Goal: Connect with others: Connect with other users

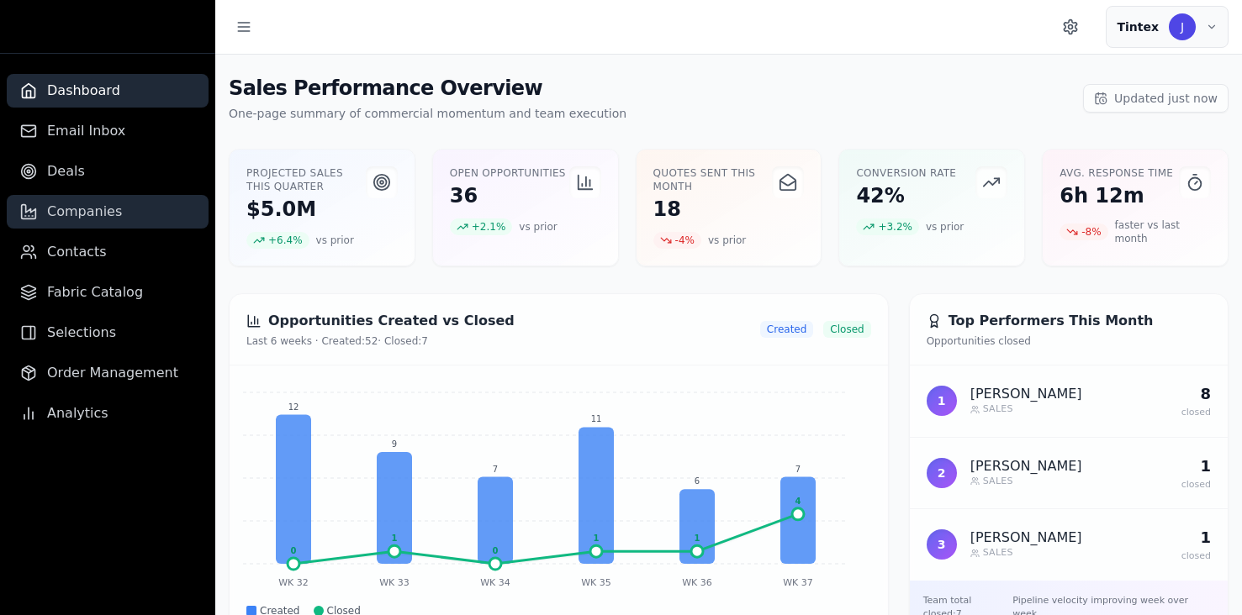
click at [98, 213] on span "Companies" at bounding box center [84, 212] width 75 height 20
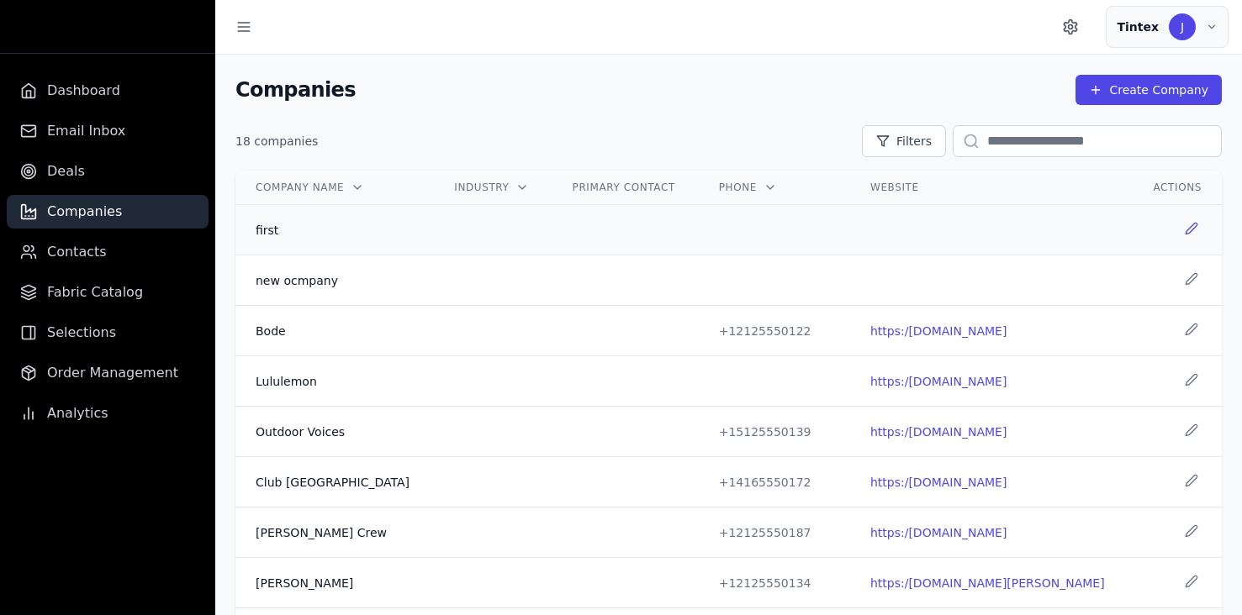
click at [1187, 234] on icon at bounding box center [1190, 228] width 11 height 11
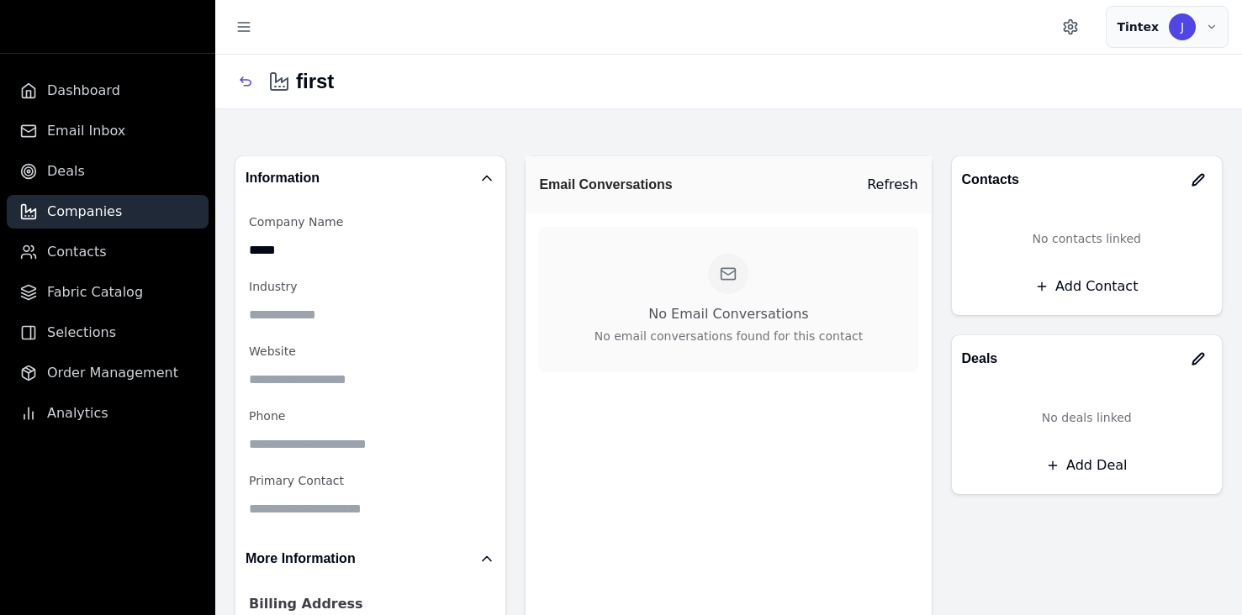
click at [1202, 181] on icon "button" at bounding box center [1197, 179] width 13 height 13
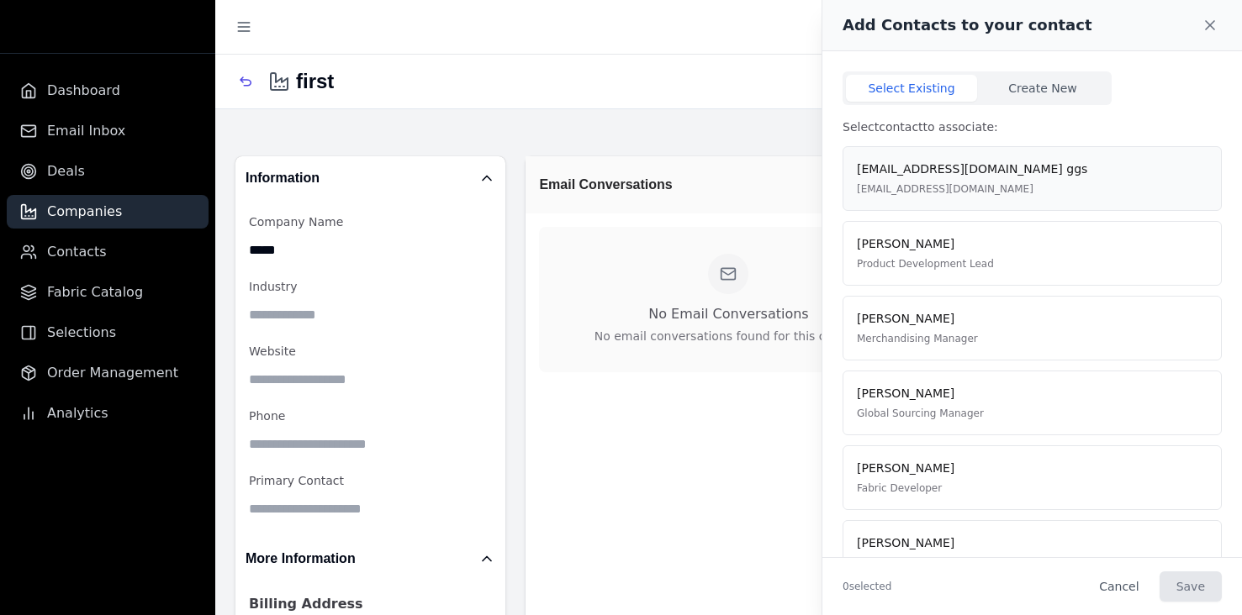
click at [1158, 190] on div "[EMAIL_ADDRESS][DOMAIN_NAME] ggs [EMAIL_ADDRESS][DOMAIN_NAME]" at bounding box center [1032, 179] width 351 height 36
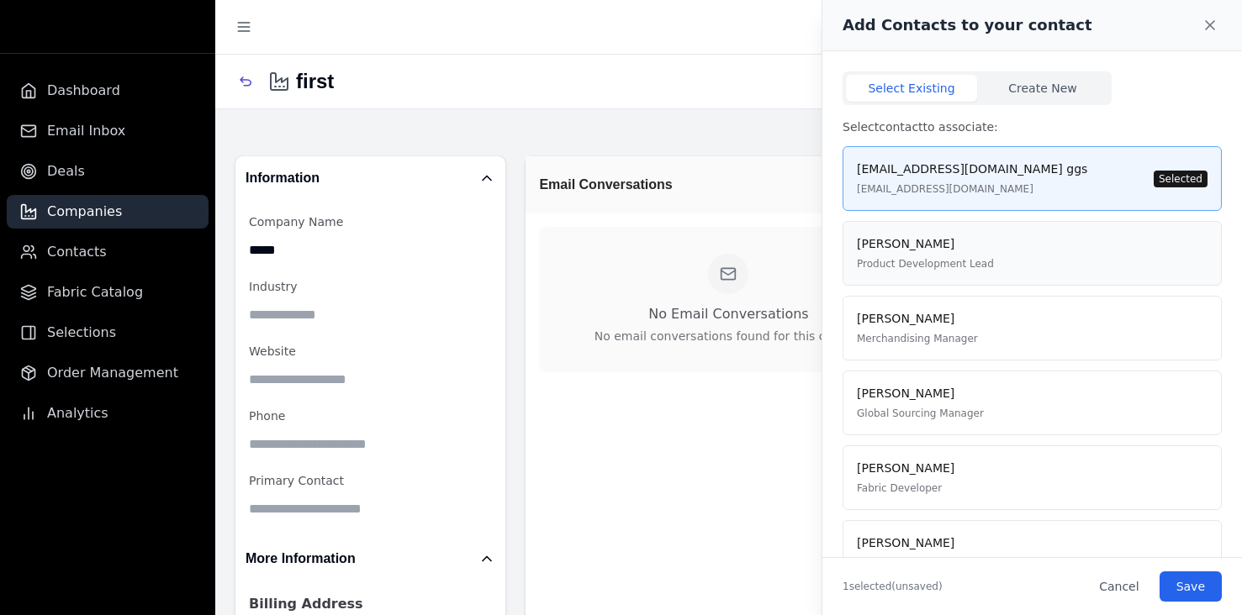
click at [1158, 251] on div "[PERSON_NAME] Product Development Lead" at bounding box center [1032, 253] width 351 height 36
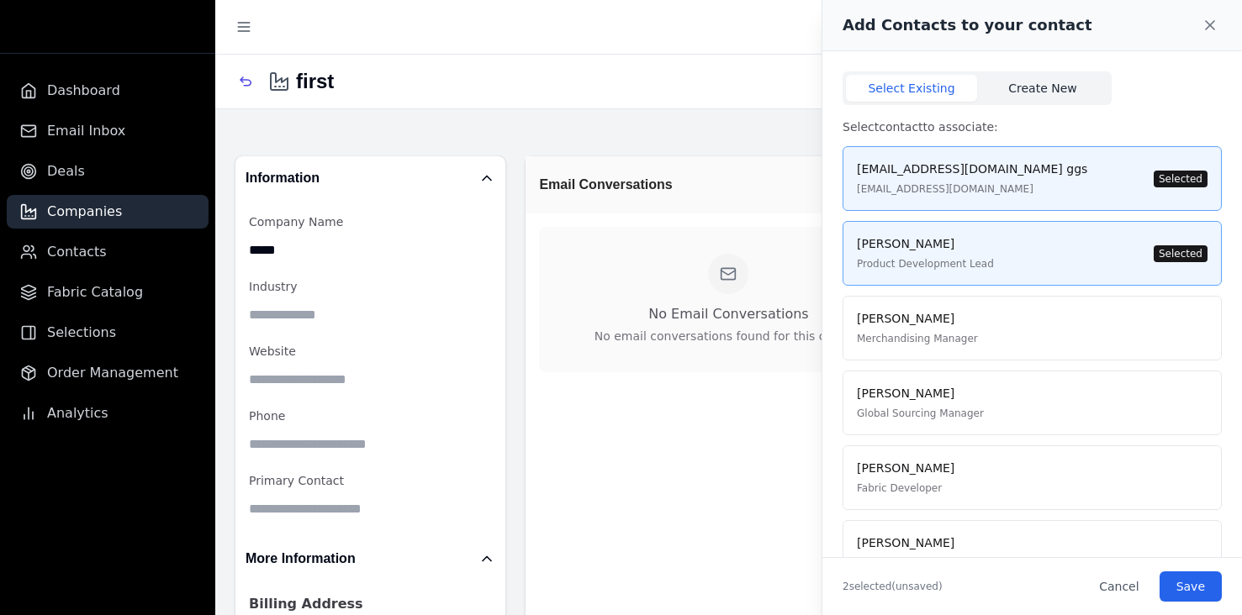
click at [1033, 89] on button "Create New" at bounding box center [1042, 88] width 131 height 27
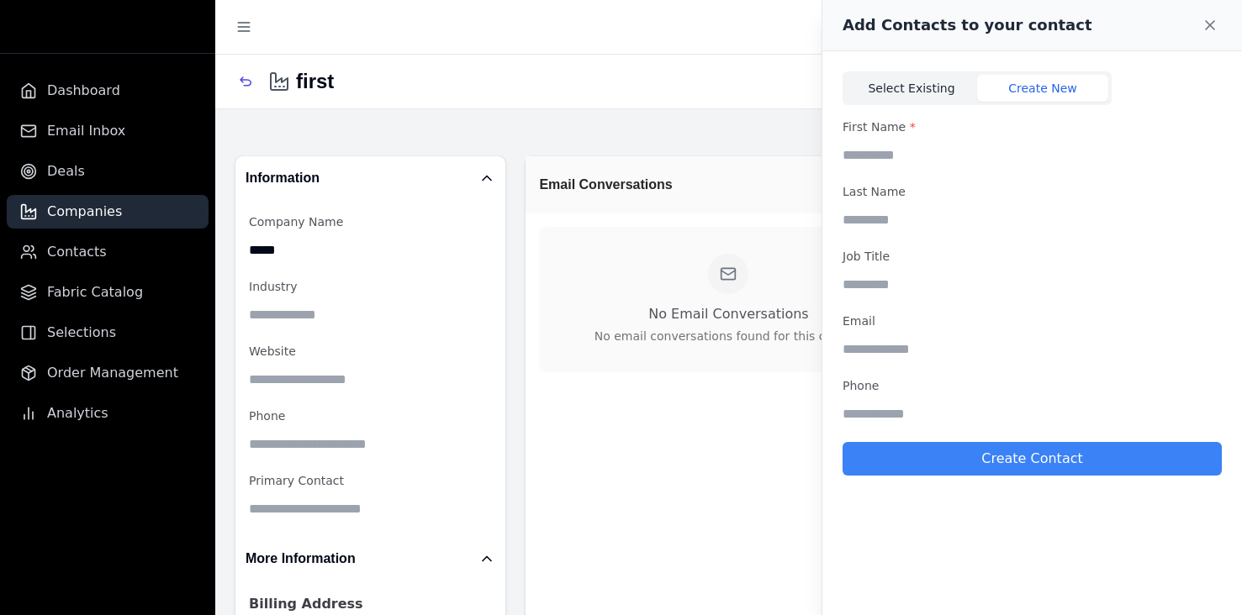
click at [944, 90] on button "Select Existing" at bounding box center [911, 88] width 131 height 27
